Goal: Transaction & Acquisition: Purchase product/service

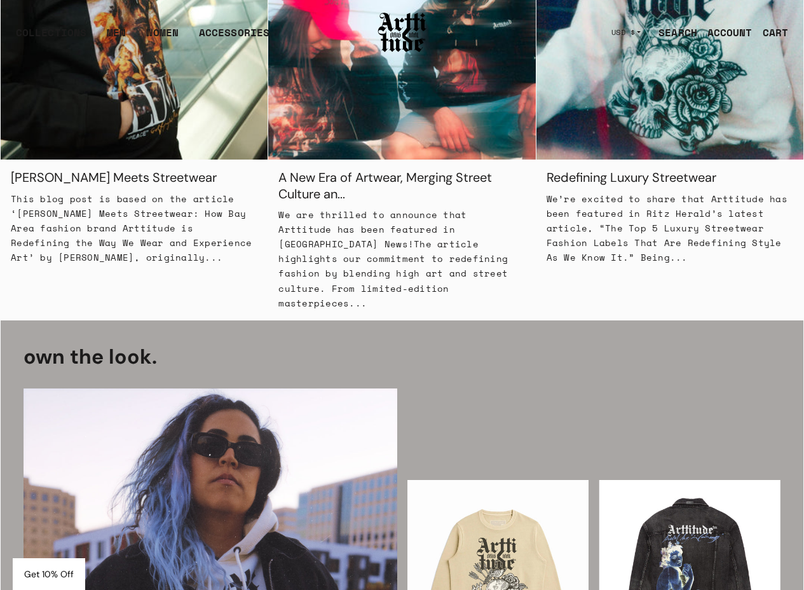
scroll to position [1686, 0]
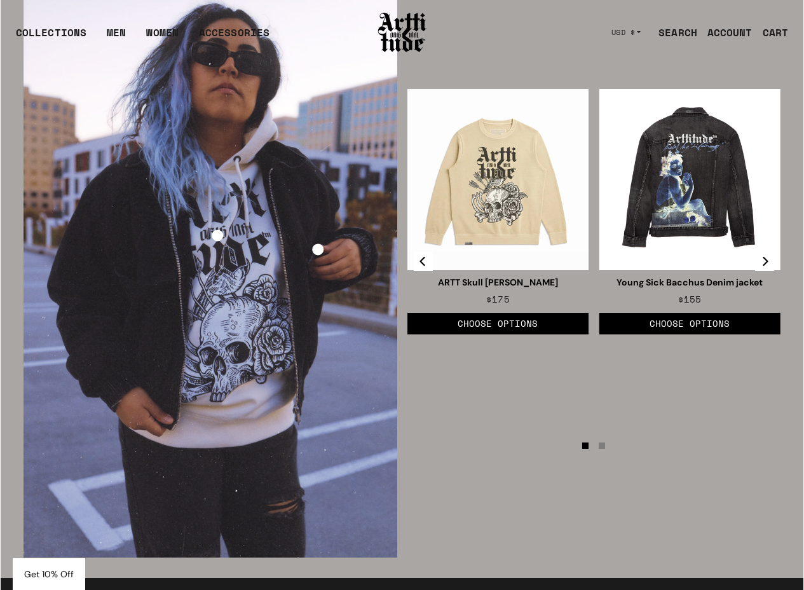
click at [602, 442] on li "Page dot 2" at bounding box center [602, 445] width 6 height 6
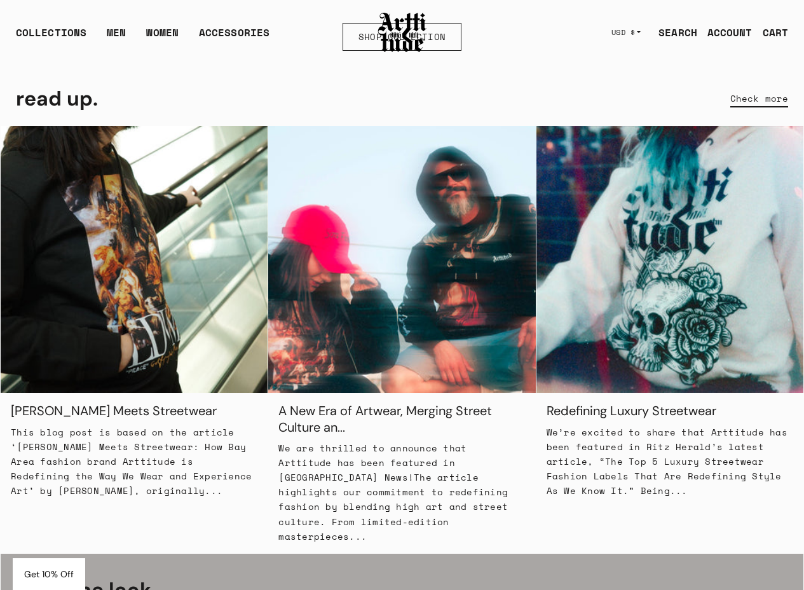
scroll to position [1047, 0]
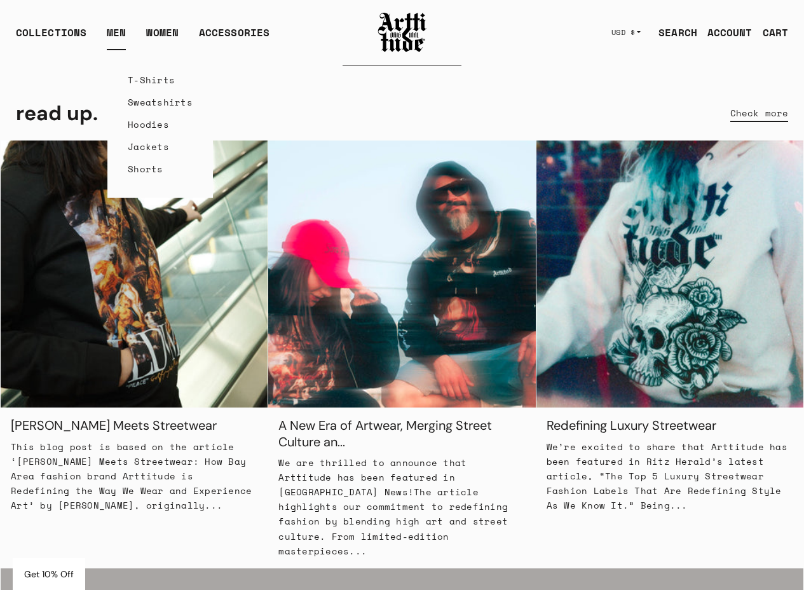
click at [153, 80] on link "T-Shirts" at bounding box center [160, 80] width 65 height 22
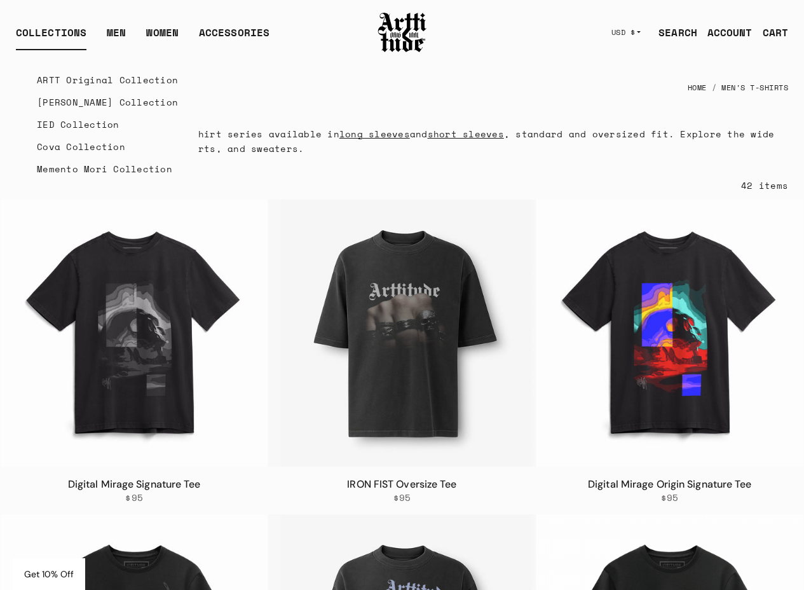
click at [64, 128] on link "IED Collection" at bounding box center [107, 124] width 141 height 22
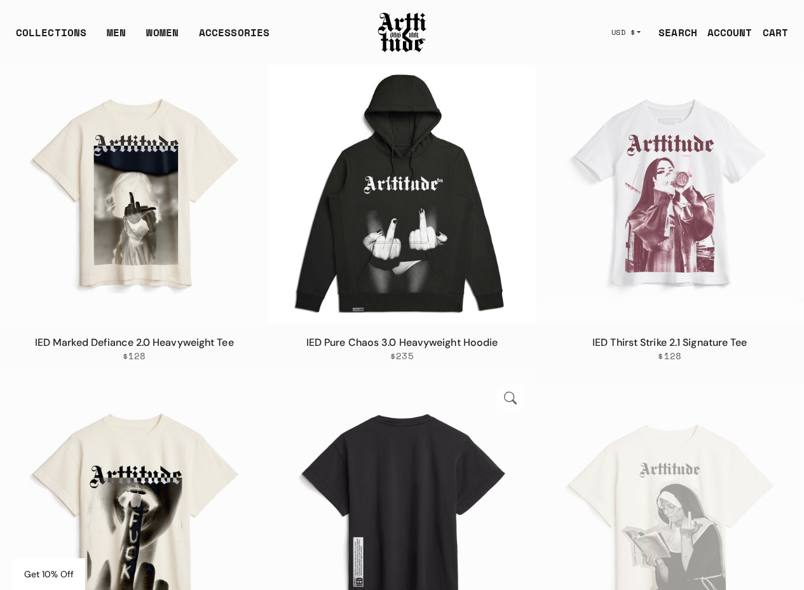
scroll to position [453, 0]
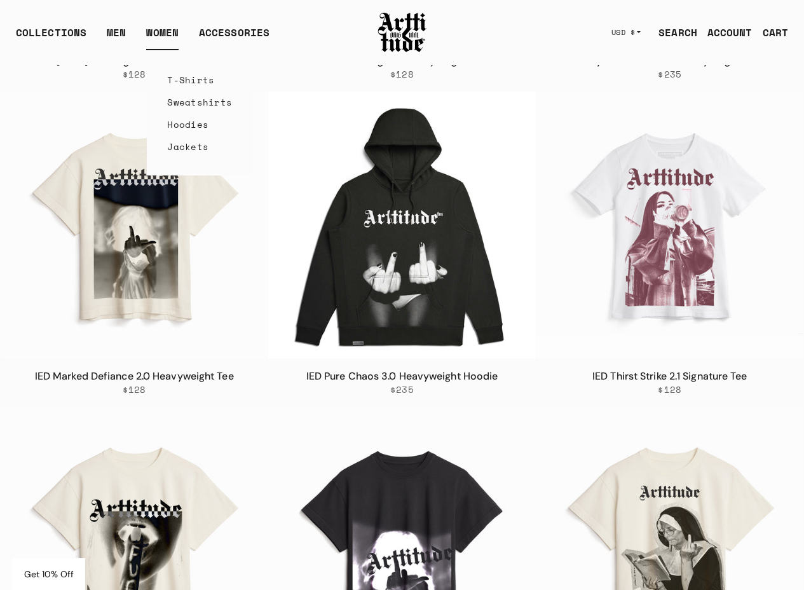
click at [177, 148] on link "Jackets" at bounding box center [199, 146] width 65 height 22
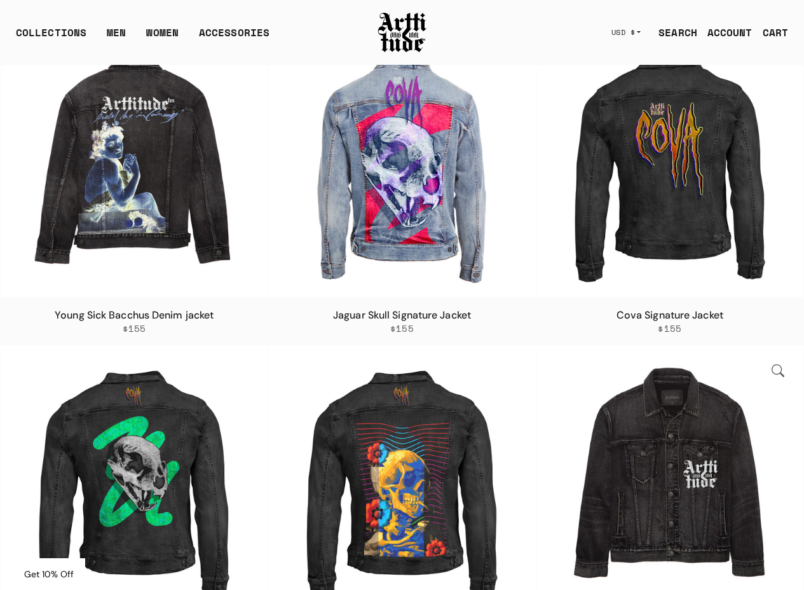
scroll to position [187, 0]
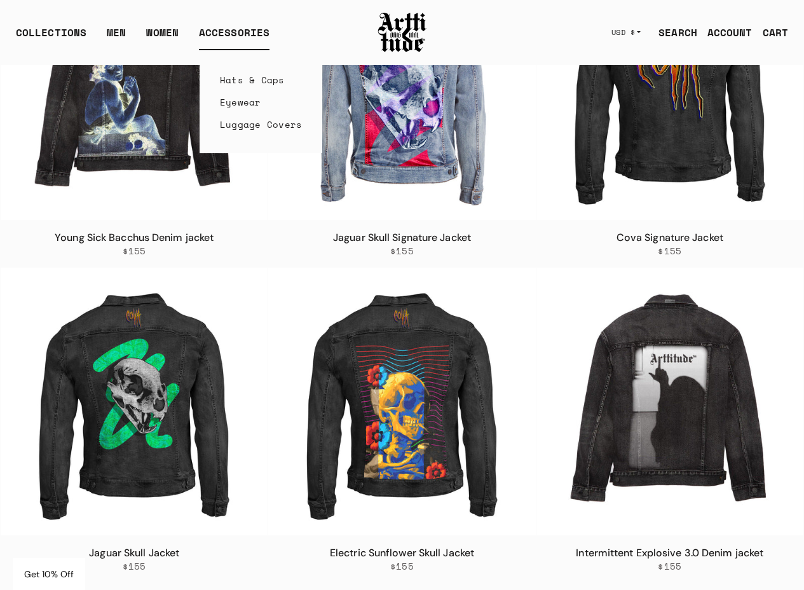
click at [243, 100] on link "Eyewear" at bounding box center [261, 102] width 83 height 22
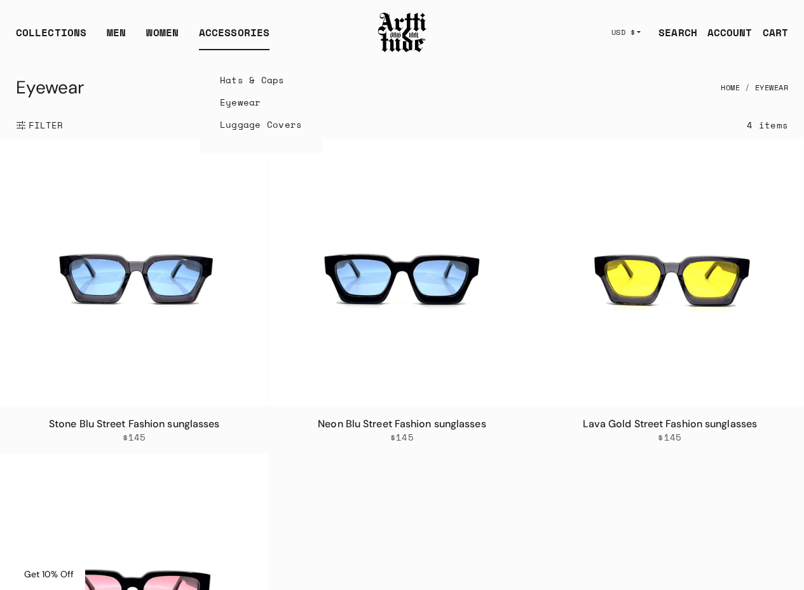
click at [236, 79] on link "Hats & Caps" at bounding box center [261, 80] width 83 height 22
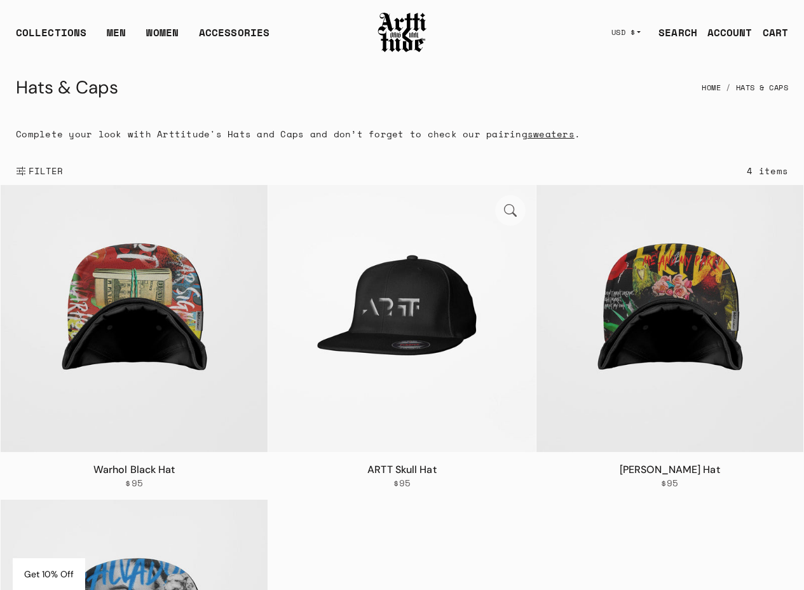
click at [386, 290] on img at bounding box center [401, 318] width 267 height 267
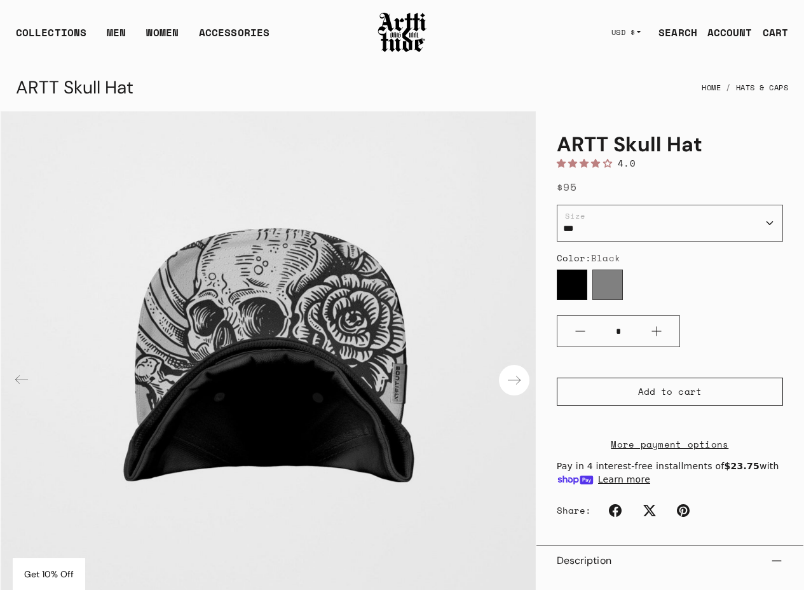
click at [512, 379] on div "Next slide" at bounding box center [514, 380] width 31 height 31
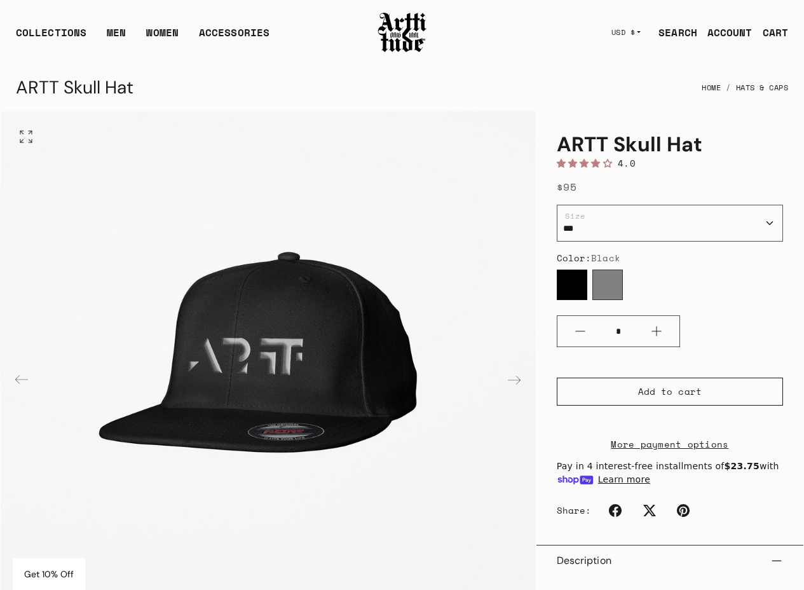
drag, startPoint x: 296, startPoint y: 311, endPoint x: 231, endPoint y: 318, distance: 65.2
click at [231, 318] on img "2 / 8" at bounding box center [268, 378] width 535 height 535
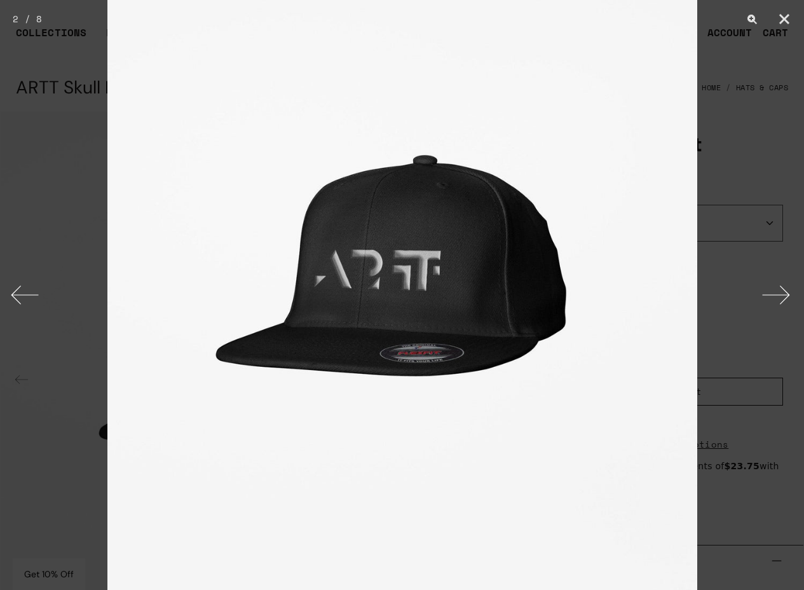
click at [76, 46] on div at bounding box center [402, 295] width 804 height 590
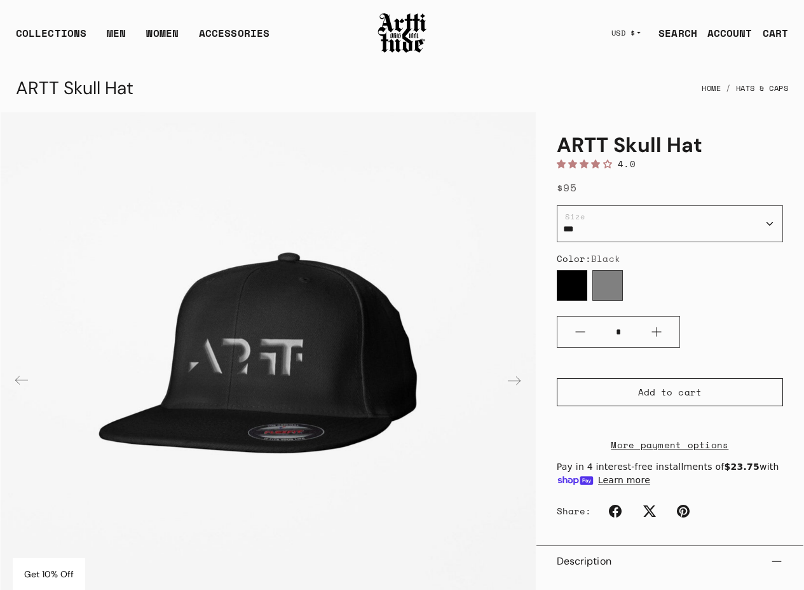
scroll to position [64, 0]
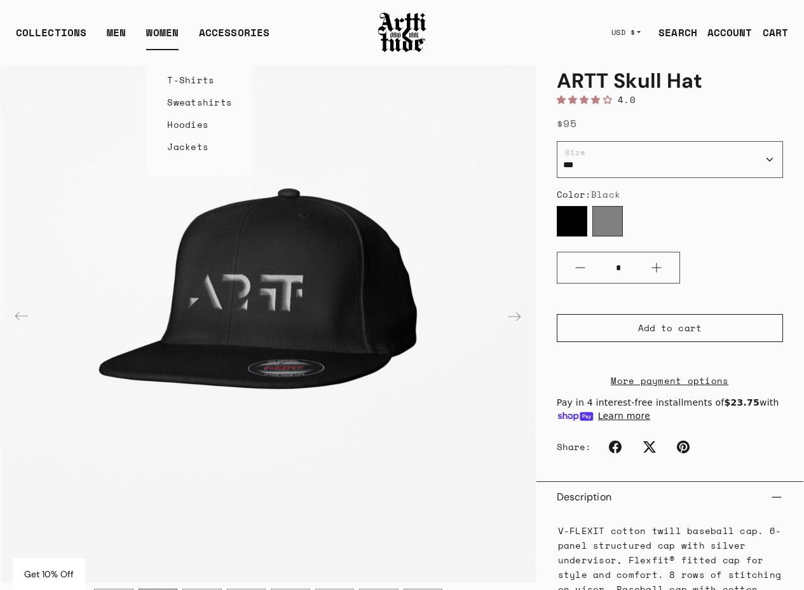
click at [184, 148] on link "Jackets" at bounding box center [199, 146] width 65 height 22
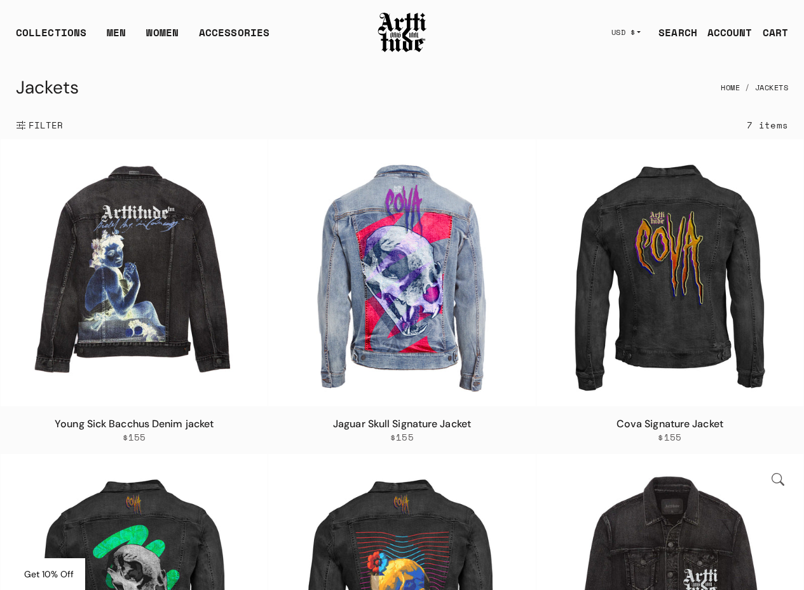
click at [674, 526] on img at bounding box center [669, 587] width 267 height 267
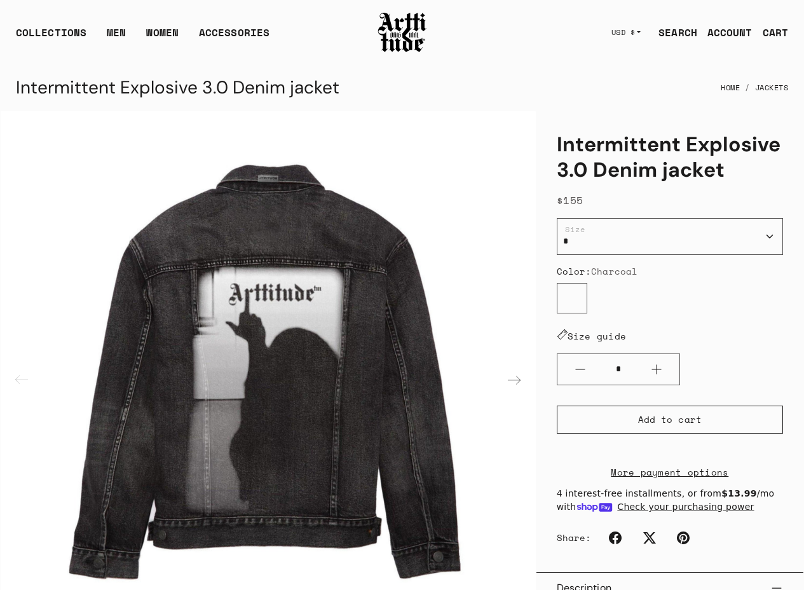
click at [512, 386] on div "Next slide" at bounding box center [514, 380] width 31 height 31
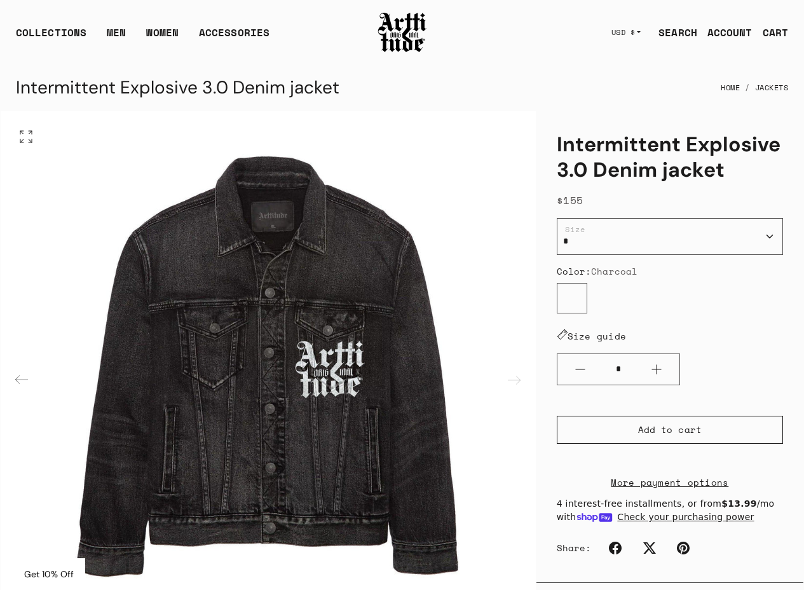
drag, startPoint x: 297, startPoint y: 293, endPoint x: 234, endPoint y: 340, distance: 79.1
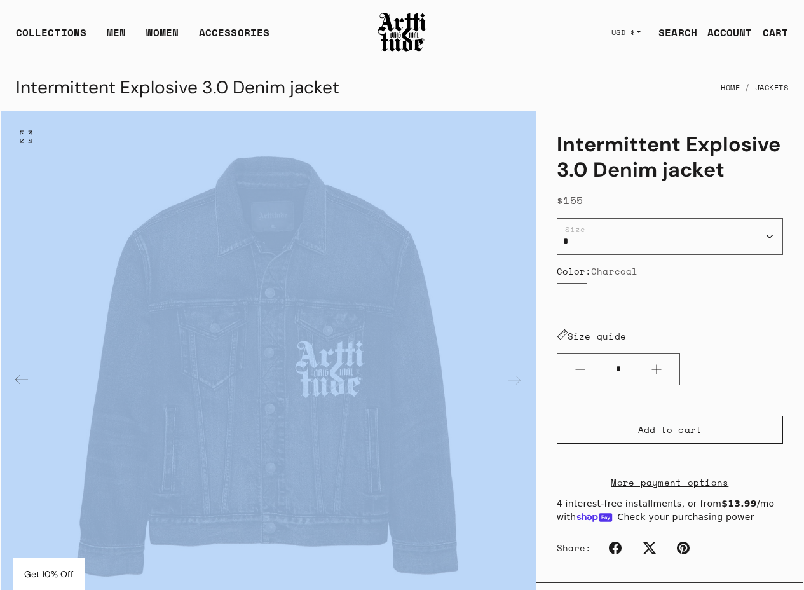
click at [285, 335] on img "2 / 2" at bounding box center [268, 378] width 535 height 535
